Goal: Task Accomplishment & Management: Manage account settings

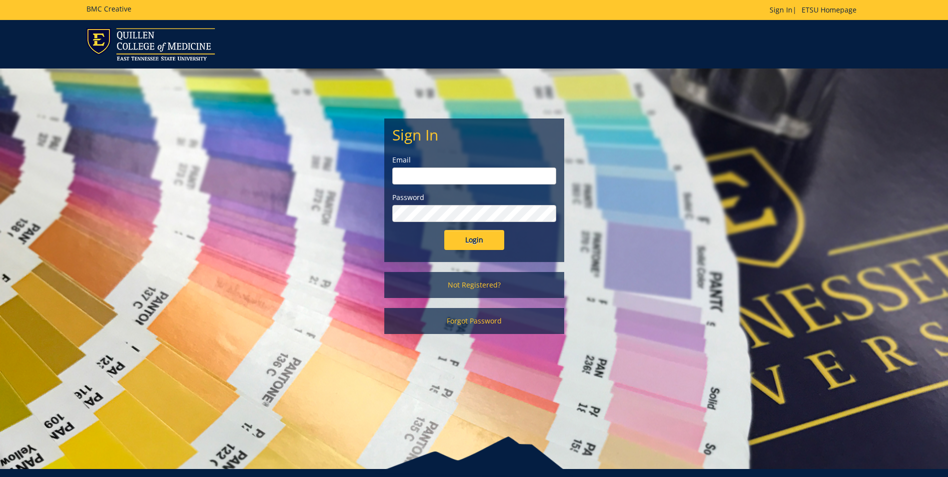
click at [503, 173] on input "email" at bounding box center [474, 175] width 164 height 17
type input "[EMAIL_ADDRESS][DOMAIN_NAME]"
click at [444, 230] on input "Login" at bounding box center [474, 240] width 60 height 20
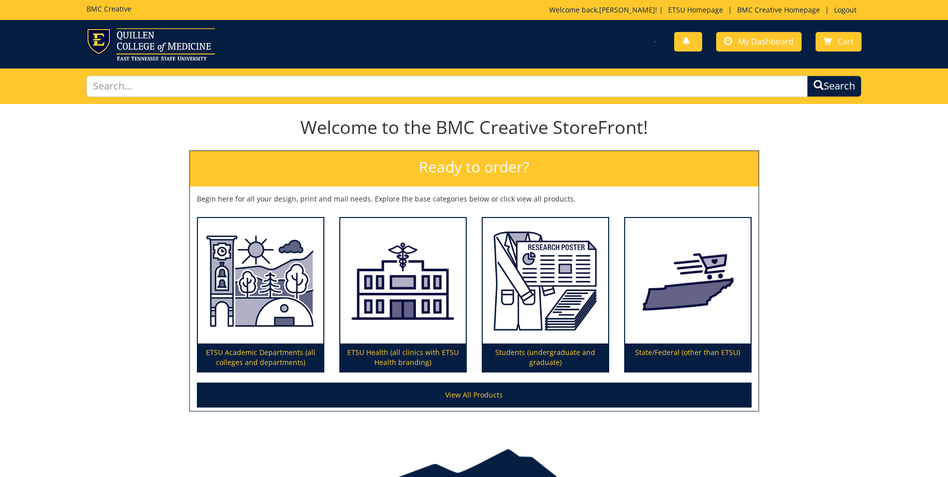
click at [473, 240] on div "ETSU Health (all clinics with ETSU Health branding)" at bounding box center [403, 291] width 142 height 164
click at [747, 39] on span "My Dashboard" at bounding box center [765, 41] width 55 height 11
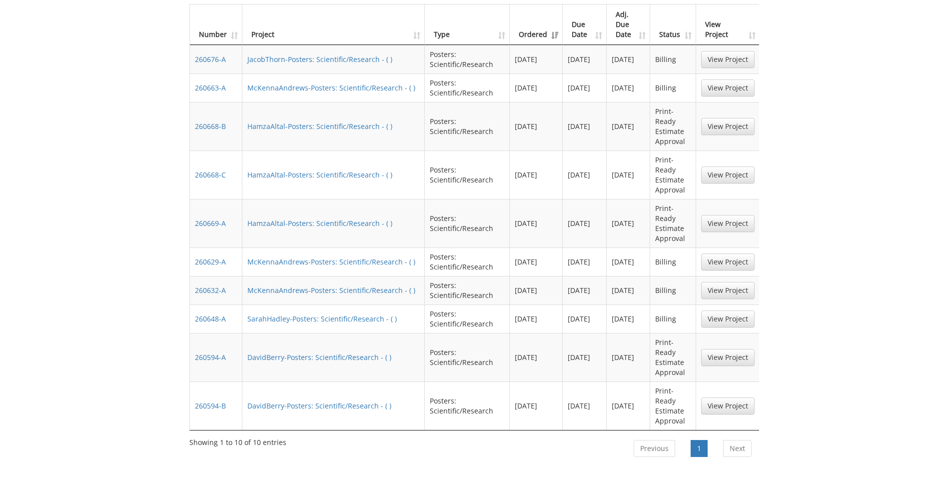
scroll to position [350, 0]
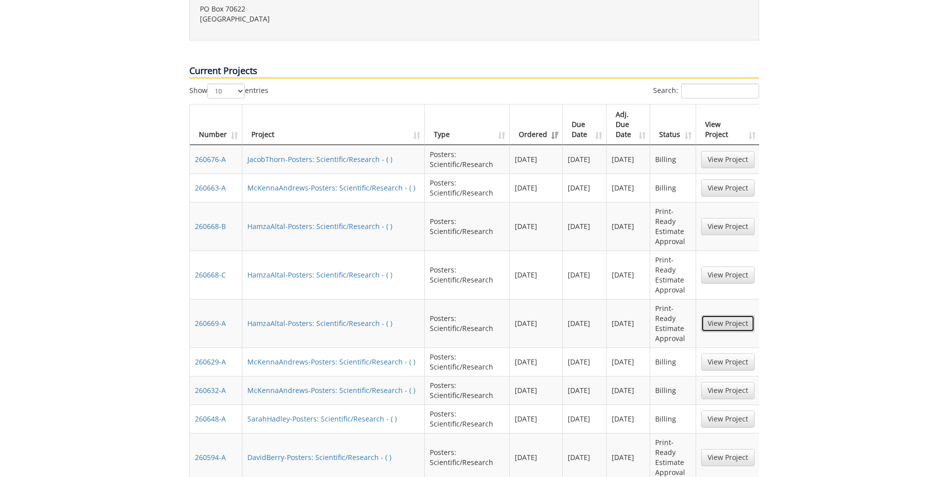
click at [717, 315] on link "View Project" at bounding box center [727, 323] width 53 height 17
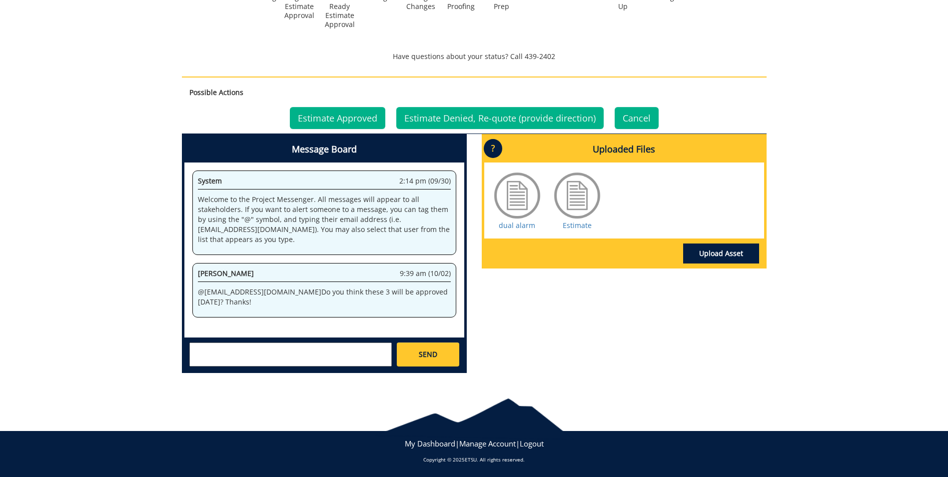
scroll to position [401, 0]
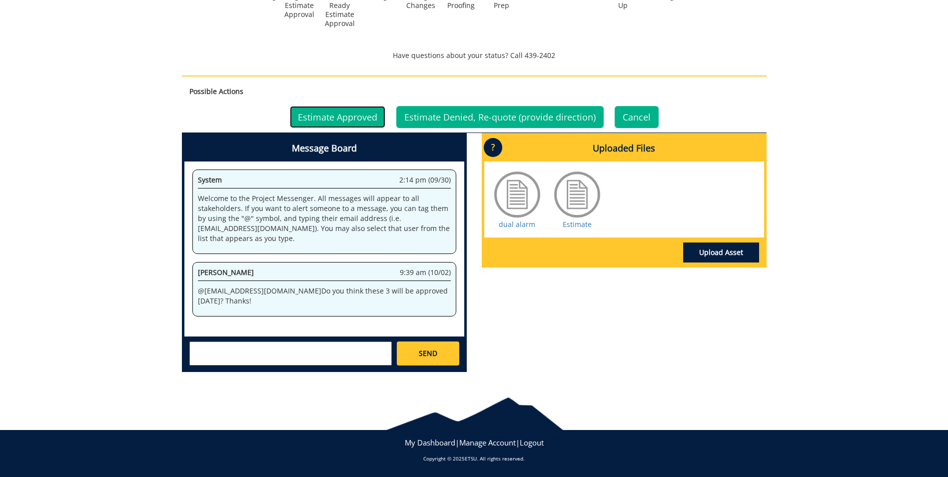
click at [363, 122] on link "Estimate Approved" at bounding box center [337, 117] width 95 height 22
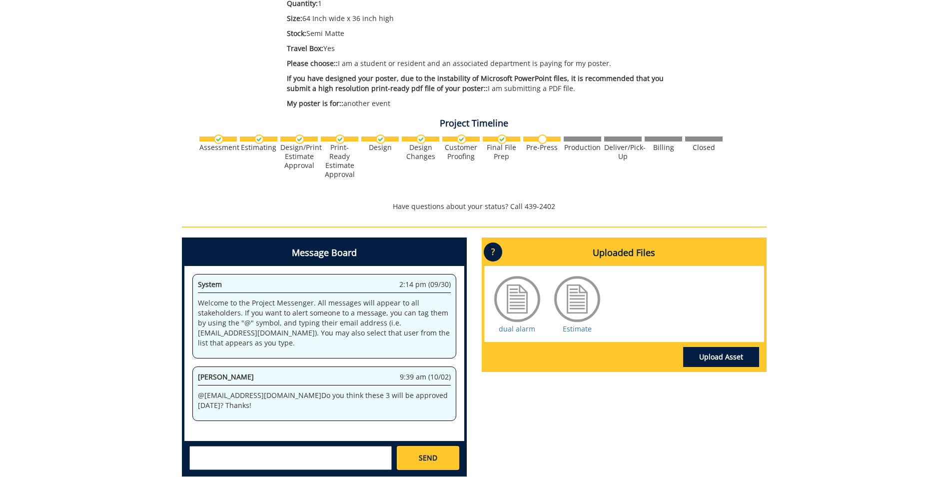
scroll to position [354, 0]
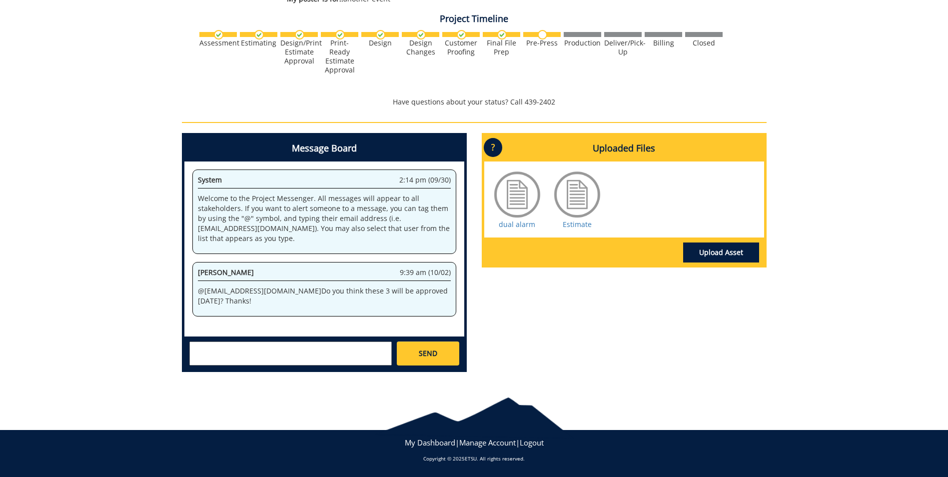
click at [257, 351] on textarea at bounding box center [290, 353] width 202 height 24
click at [577, 228] on link "Estimate" at bounding box center [577, 223] width 29 height 9
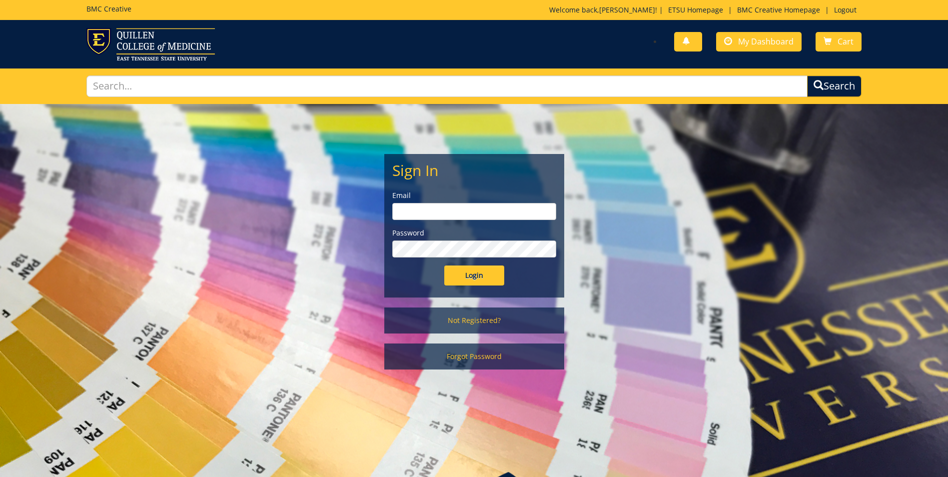
click at [432, 215] on input "email" at bounding box center [474, 211] width 164 height 17
type input "[EMAIL_ADDRESS][DOMAIN_NAME]"
click at [444, 265] on input "Login" at bounding box center [474, 275] width 60 height 20
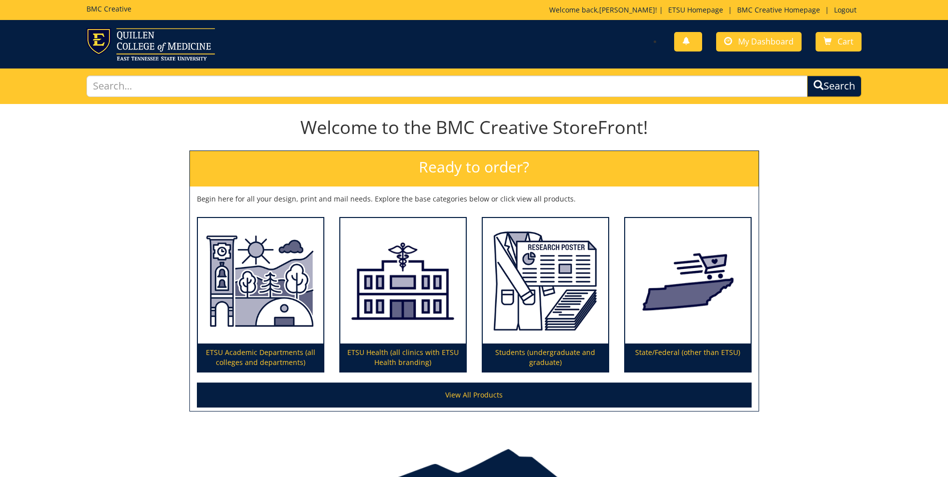
click at [471, 280] on div "ETSU Health (all clinics with ETSU Health branding)" at bounding box center [403, 291] width 142 height 164
click at [771, 38] on span "My Dashboard" at bounding box center [765, 41] width 55 height 11
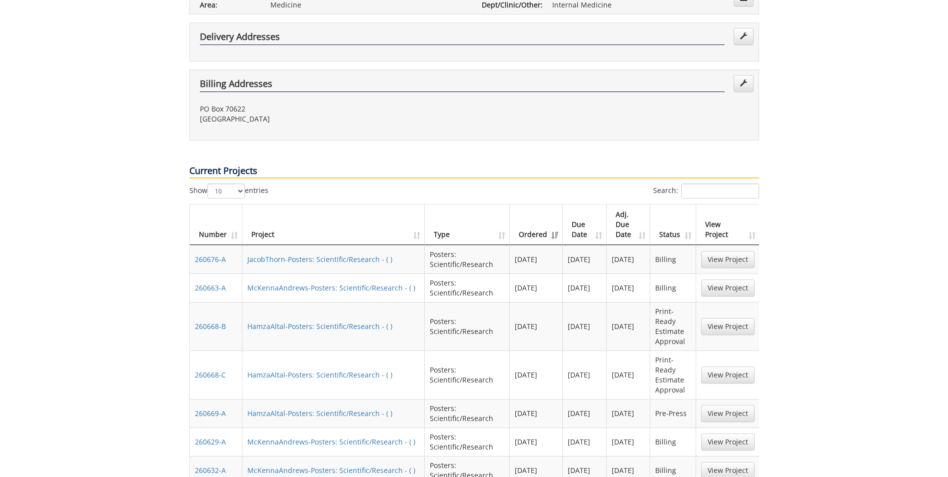
scroll to position [350, 0]
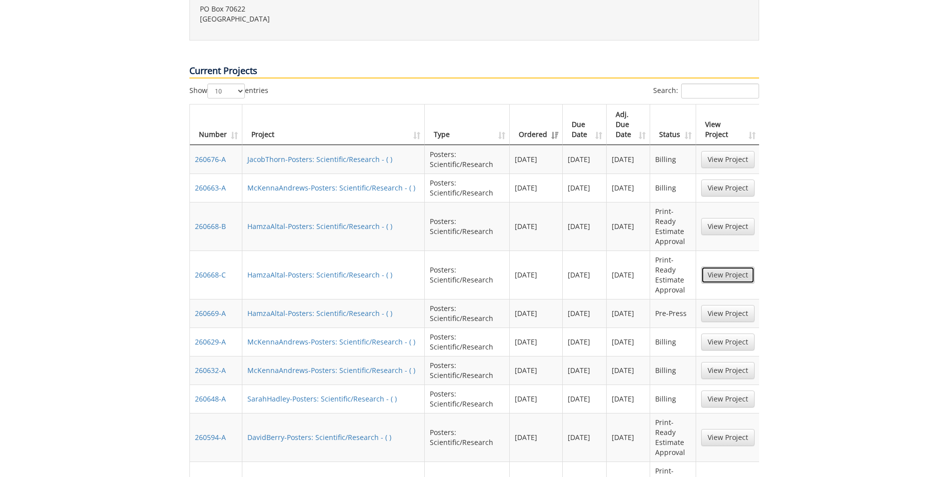
click at [710, 266] on link "View Project" at bounding box center [727, 274] width 53 height 17
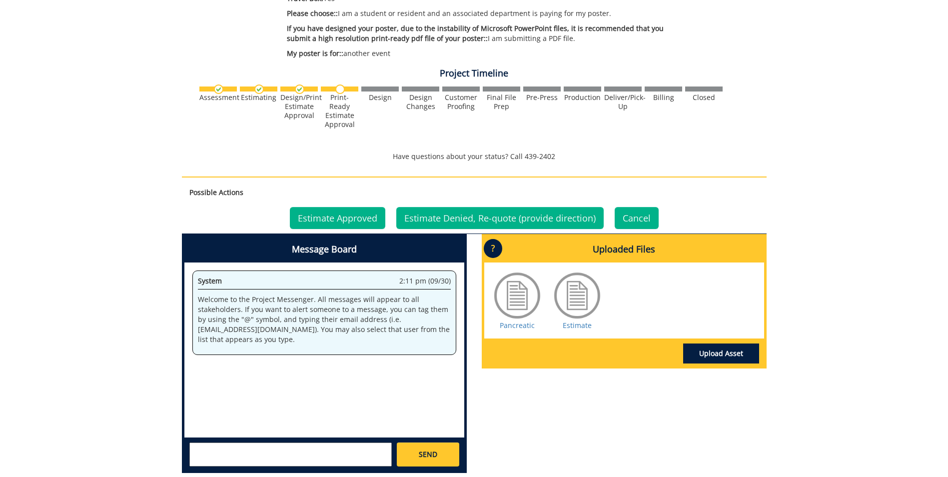
scroll to position [400, 0]
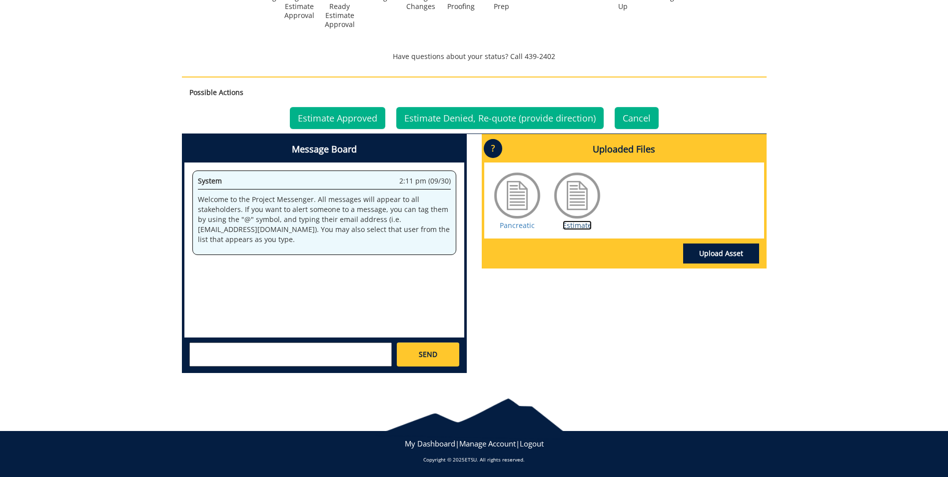
click at [576, 227] on link "Estimate" at bounding box center [577, 224] width 29 height 9
click at [337, 118] on link "Estimate Approved" at bounding box center [337, 118] width 95 height 22
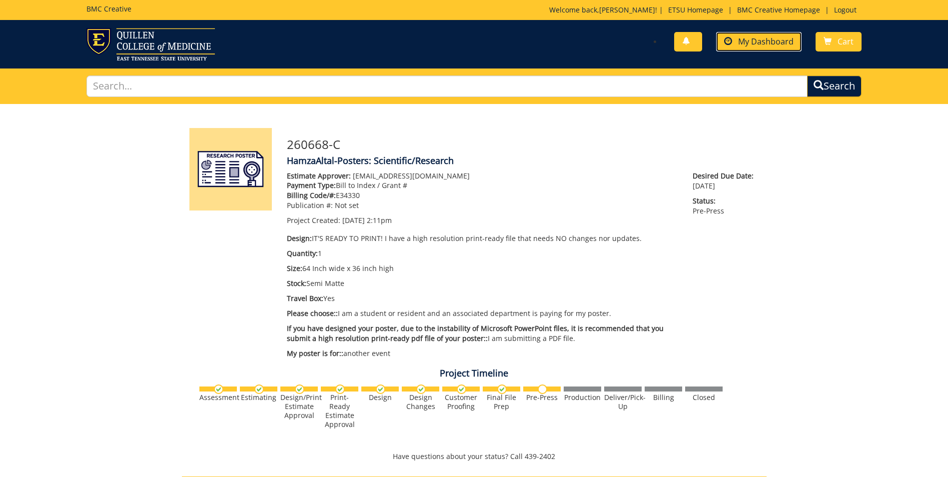
click at [745, 40] on span "My Dashboard" at bounding box center [765, 41] width 55 height 11
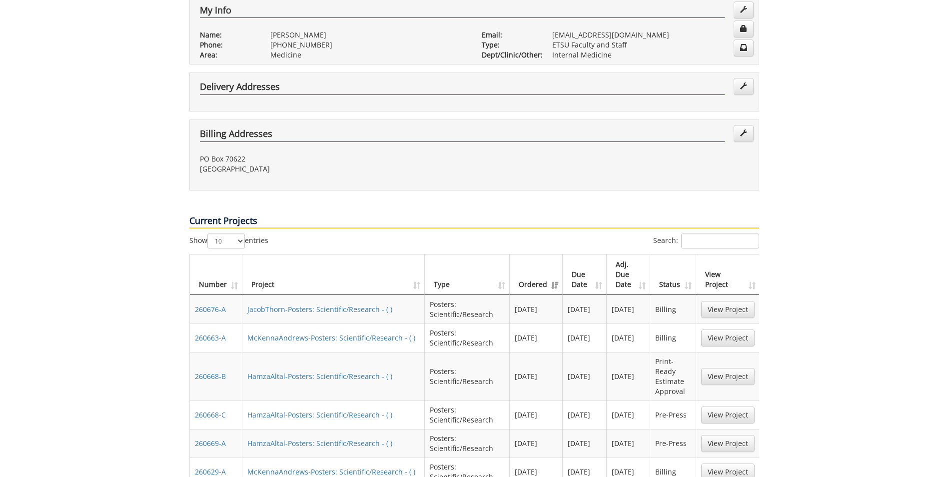
scroll to position [350, 0]
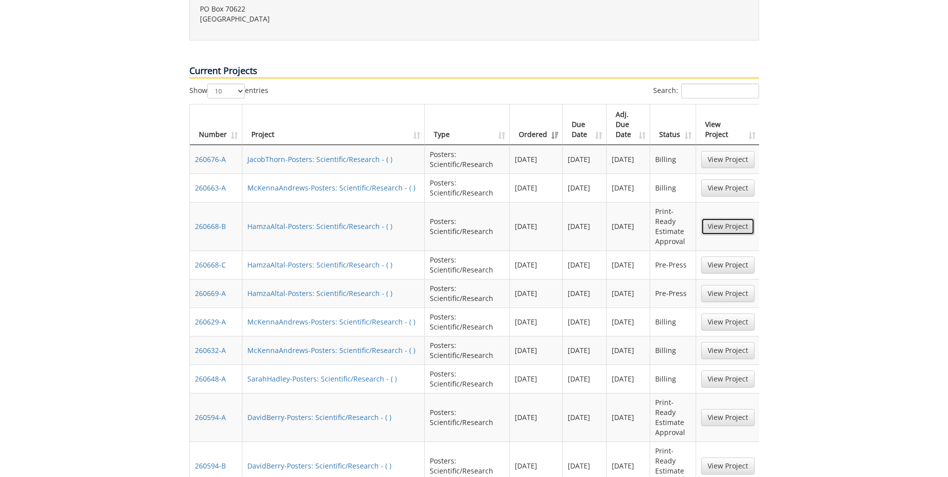
click at [729, 218] on link "View Project" at bounding box center [727, 226] width 53 height 17
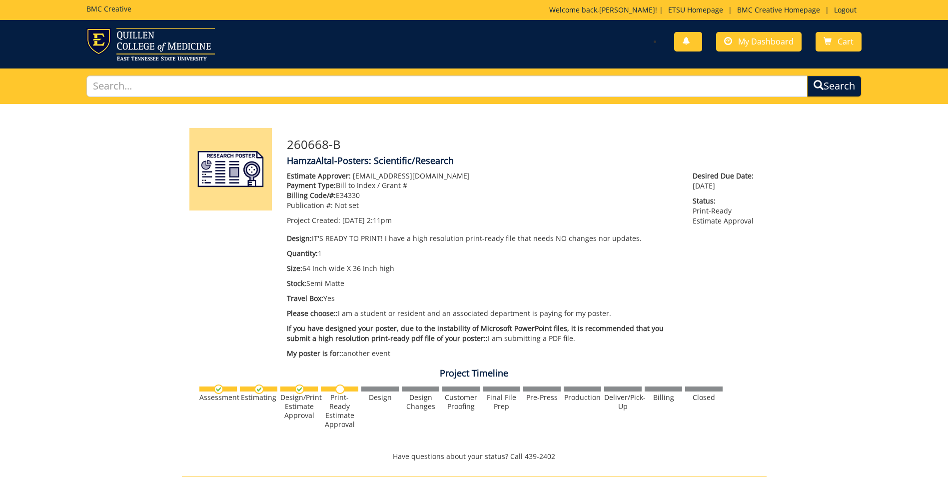
scroll to position [401, 0]
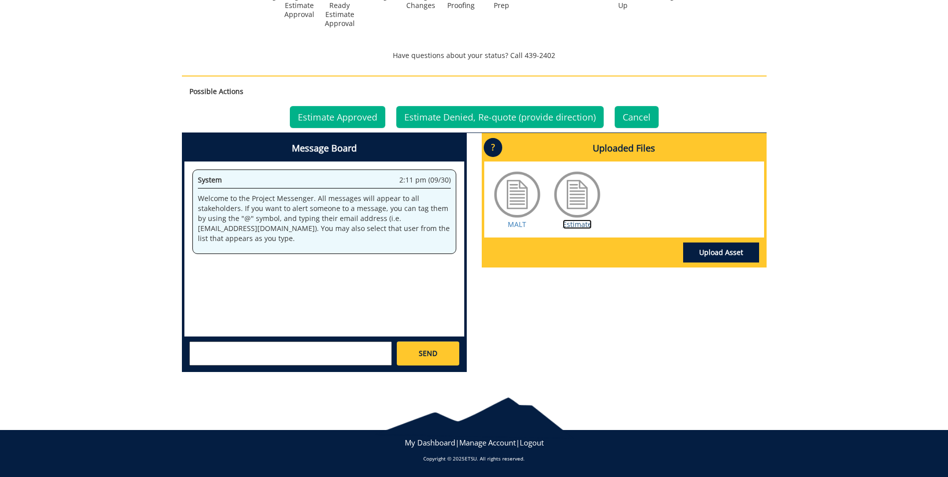
click at [586, 226] on link "Estimate" at bounding box center [577, 223] width 29 height 9
click at [363, 116] on link "Estimate Approved" at bounding box center [337, 117] width 95 height 22
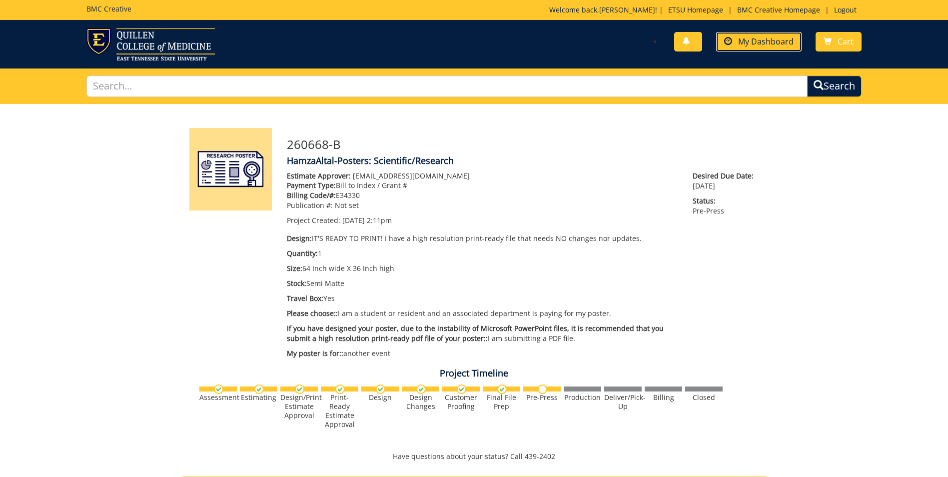
click at [762, 42] on span "My Dashboard" at bounding box center [765, 41] width 55 height 11
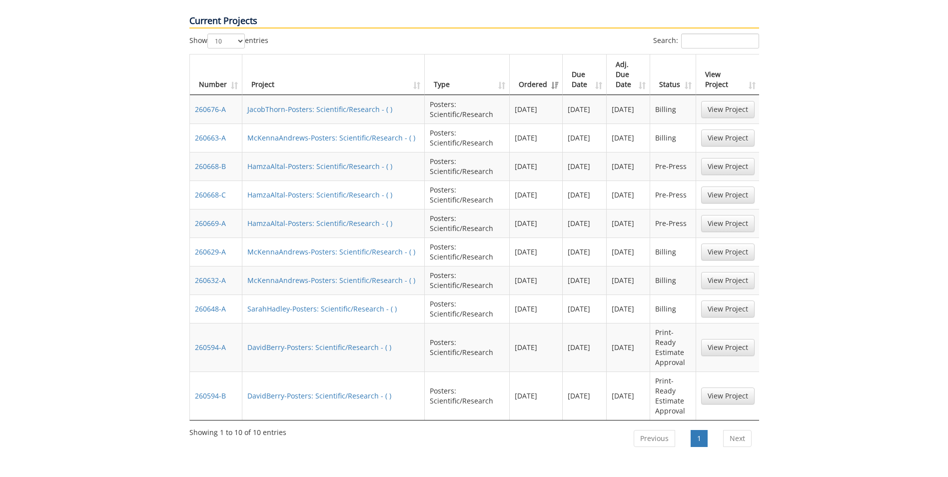
scroll to position [450, 0]
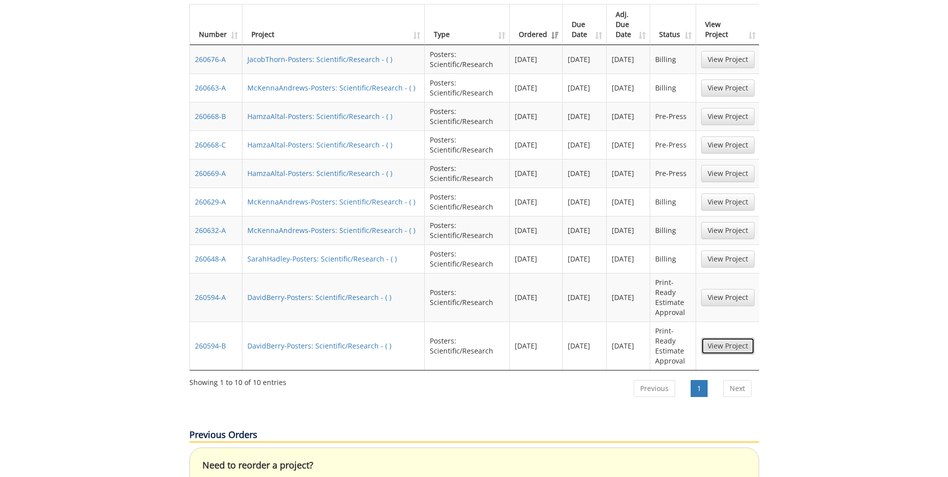
click at [736, 337] on link "View Project" at bounding box center [727, 345] width 53 height 17
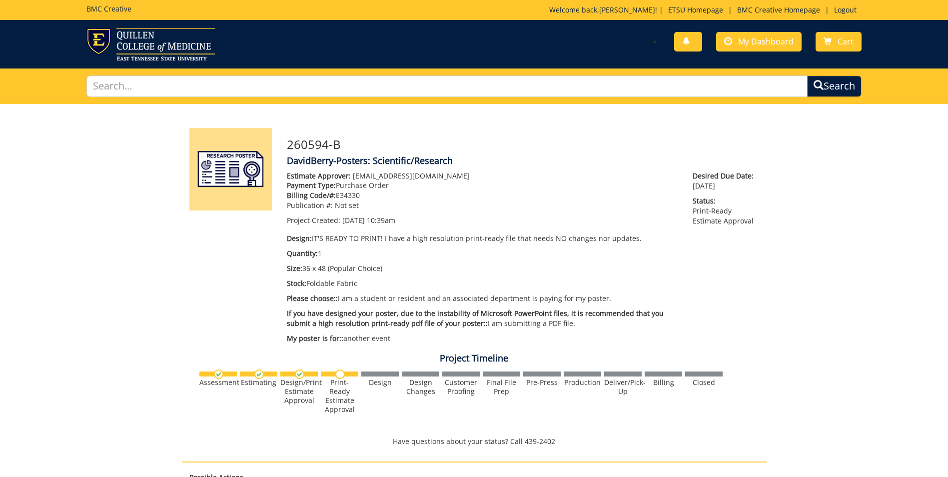
scroll to position [200, 0]
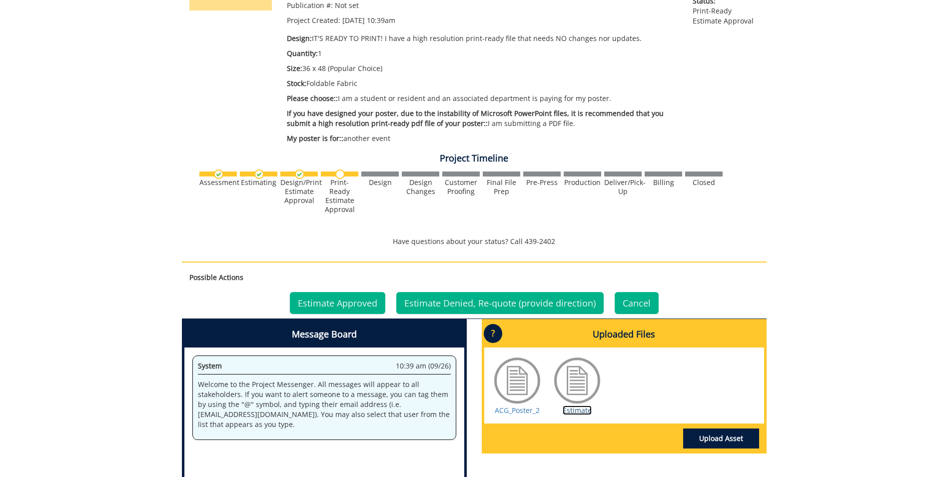
click at [577, 411] on link "Estimate" at bounding box center [577, 409] width 29 height 9
click at [360, 301] on link "Estimate Approved" at bounding box center [337, 303] width 95 height 22
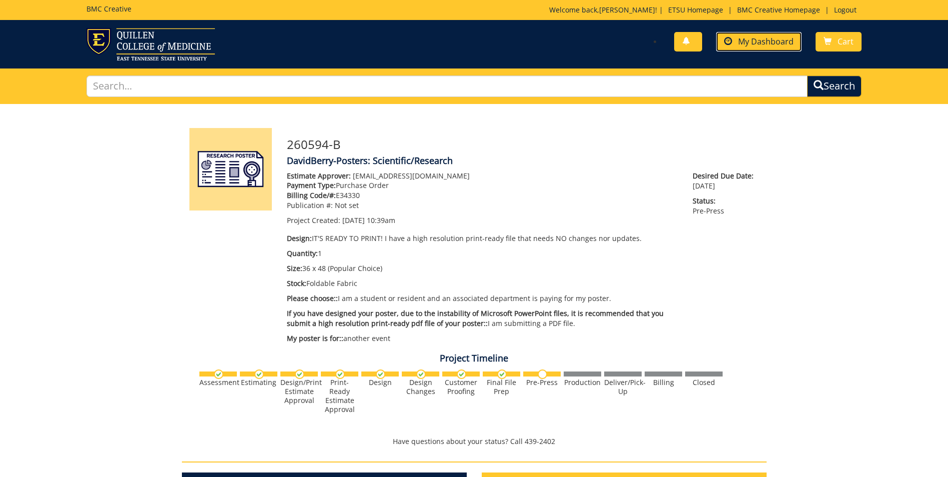
click at [754, 45] on span "My Dashboard" at bounding box center [765, 41] width 55 height 11
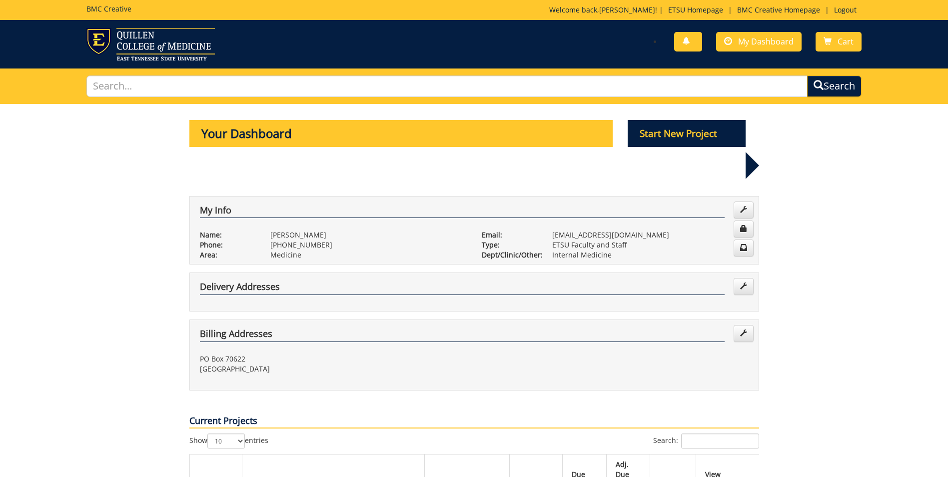
scroll to position [400, 0]
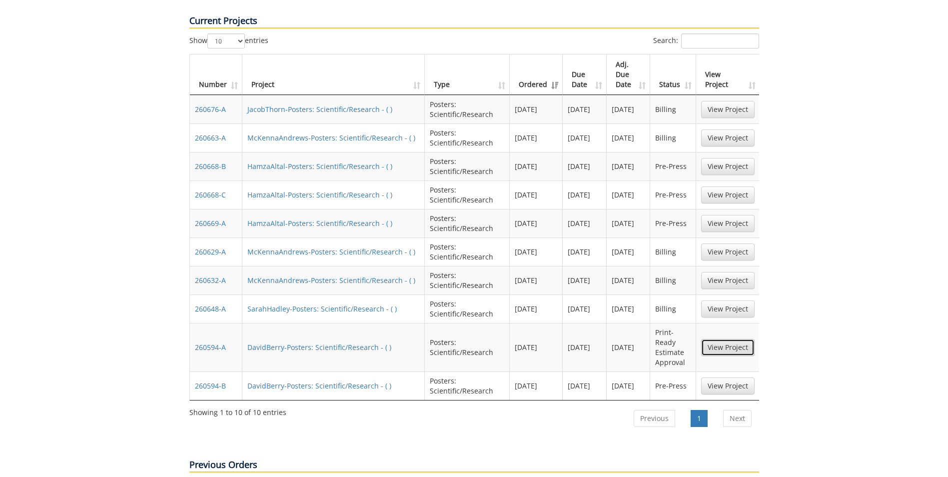
click at [716, 339] on link "View Project" at bounding box center [727, 347] width 53 height 17
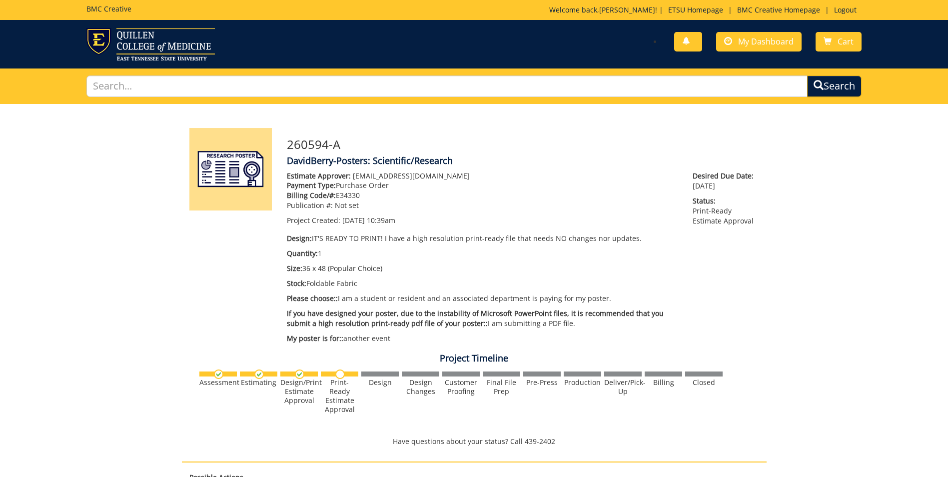
scroll to position [300, 0]
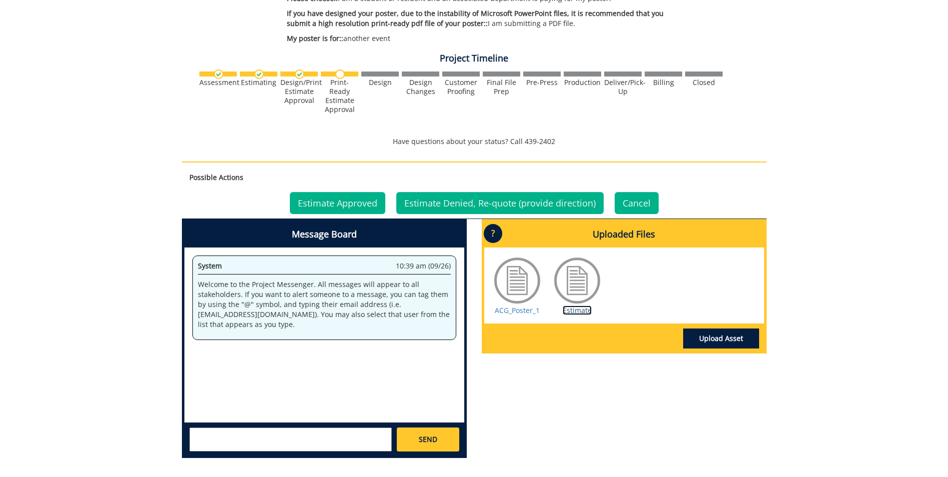
click at [572, 311] on link "Estimate" at bounding box center [577, 309] width 29 height 9
click at [357, 203] on link "Estimate Approved" at bounding box center [337, 203] width 95 height 22
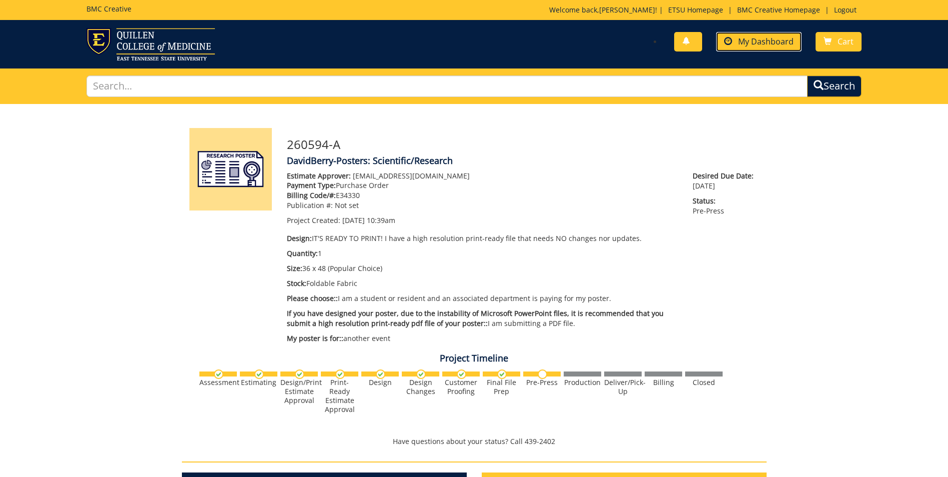
click at [768, 38] on span "My Dashboard" at bounding box center [765, 41] width 55 height 11
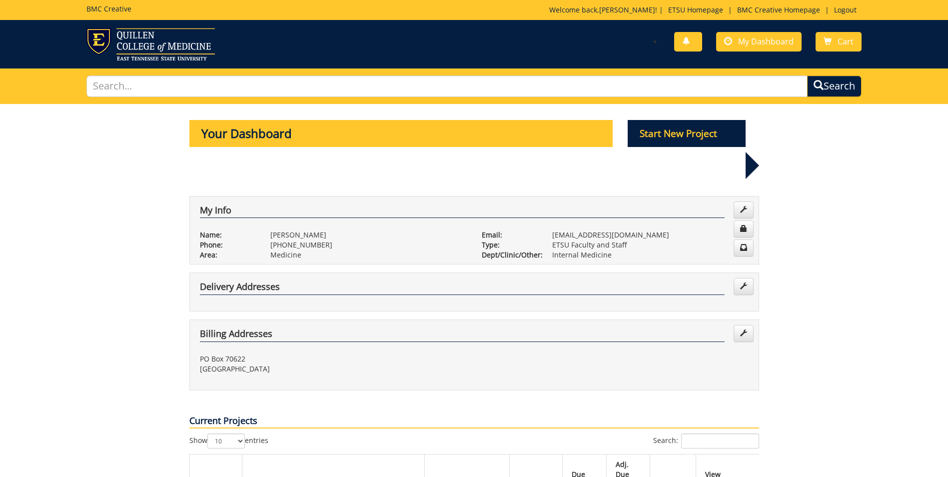
click at [757, 44] on span "My Dashboard" at bounding box center [765, 41] width 55 height 11
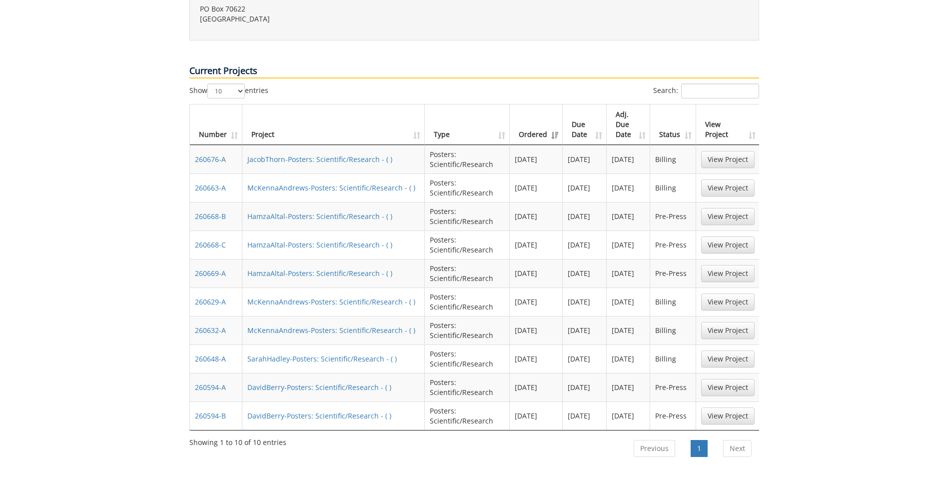
scroll to position [400, 0]
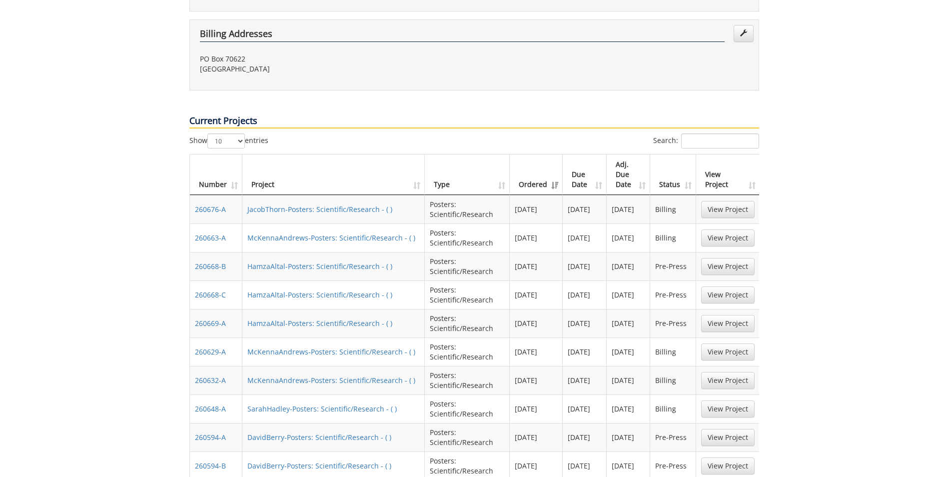
scroll to position [250, 0]
